Goal: Check status: Check status

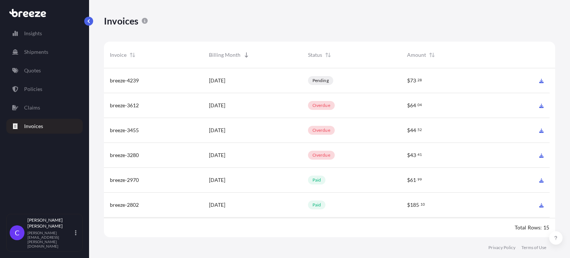
scroll to position [171, 445]
click at [39, 70] on p "Quotes" at bounding box center [32, 70] width 17 height 7
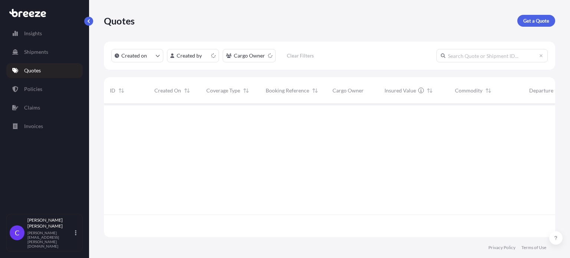
scroll to position [132, 445]
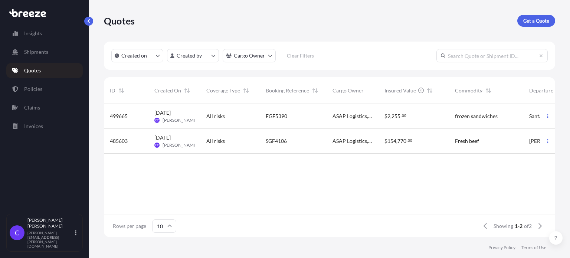
click at [316, 125] on div "FGF5390" at bounding box center [293, 116] width 67 height 25
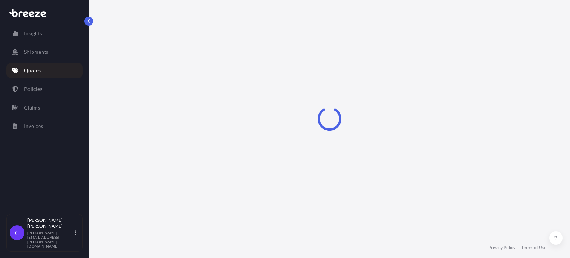
select select "Road"
select select "1"
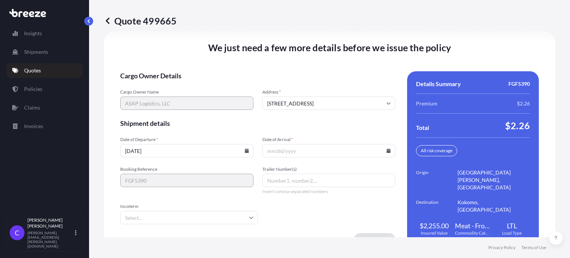
scroll to position [1179, 0]
click at [239, 147] on input "[DATE]" at bounding box center [186, 149] width 133 height 13
click at [245, 151] on icon at bounding box center [246, 150] width 4 height 4
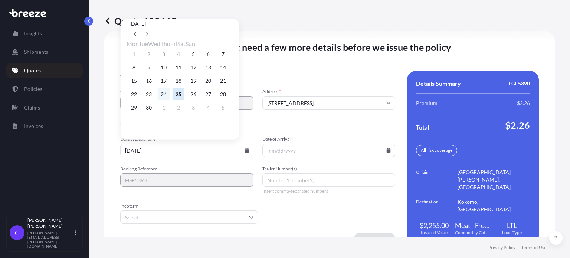
click at [167, 98] on button "24" at bounding box center [164, 94] width 12 height 12
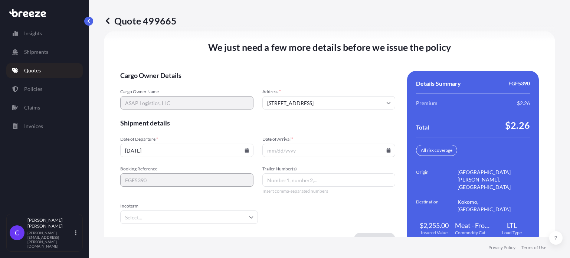
type input "[DATE]"
click at [386, 148] on icon at bounding box center [388, 150] width 4 height 4
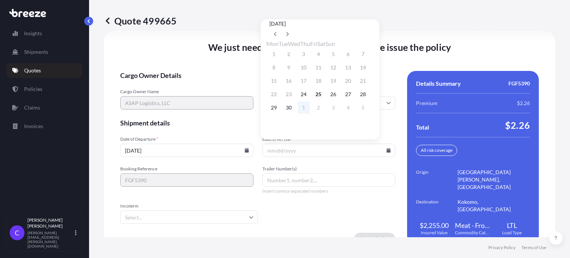
click at [309, 112] on button "1" at bounding box center [303, 108] width 12 height 12
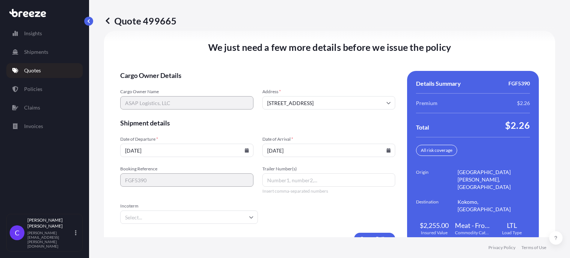
type input "[DATE]"
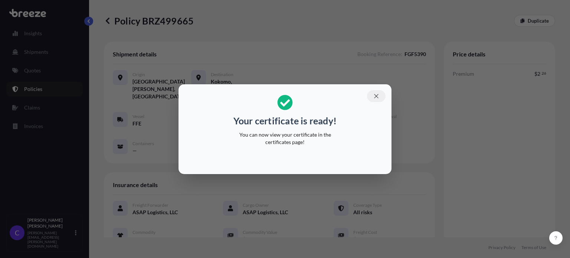
click at [375, 96] on icon "button" at bounding box center [376, 96] width 4 height 4
